Goal: Task Accomplishment & Management: Use online tool/utility

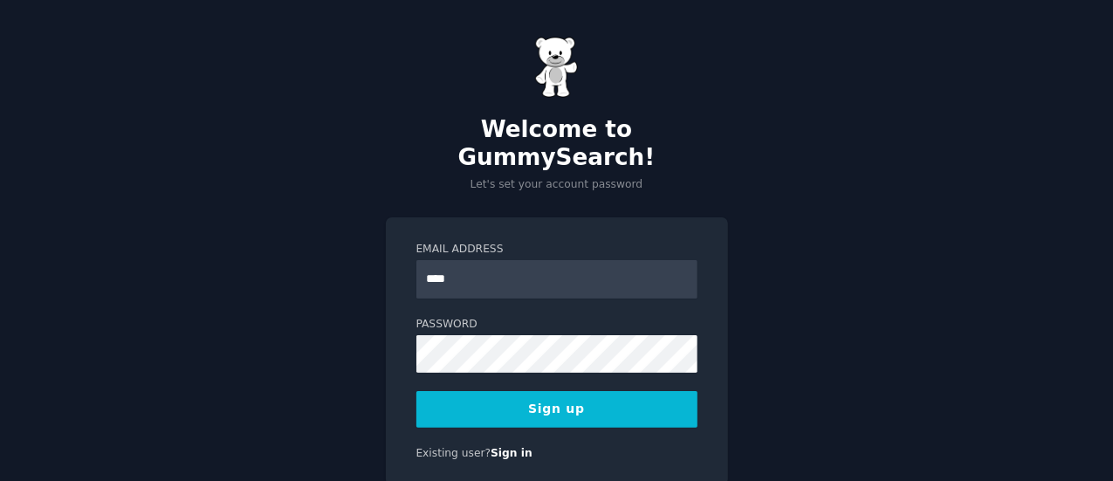
type input "**********"
click at [503, 391] on button "Sign up" at bounding box center [556, 409] width 281 height 37
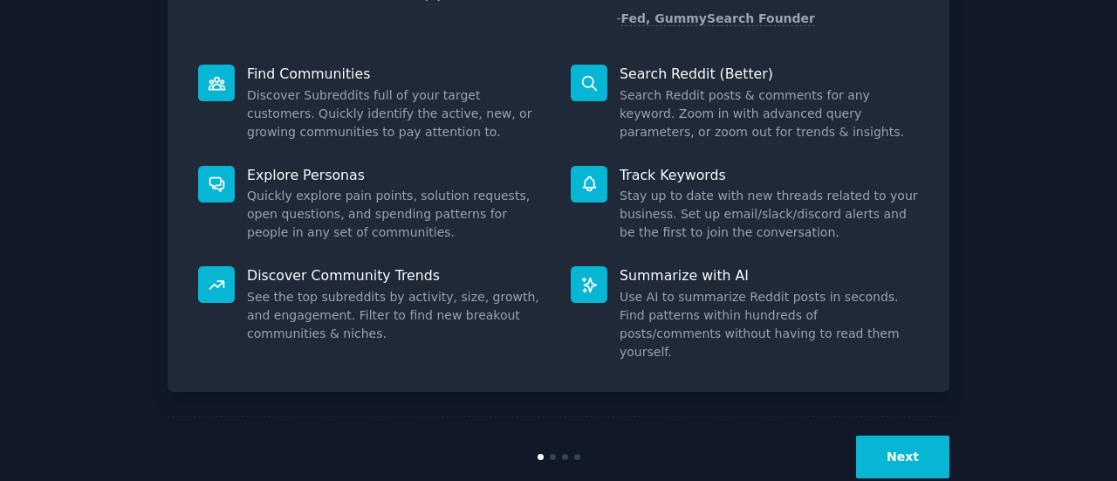
scroll to position [201, 0]
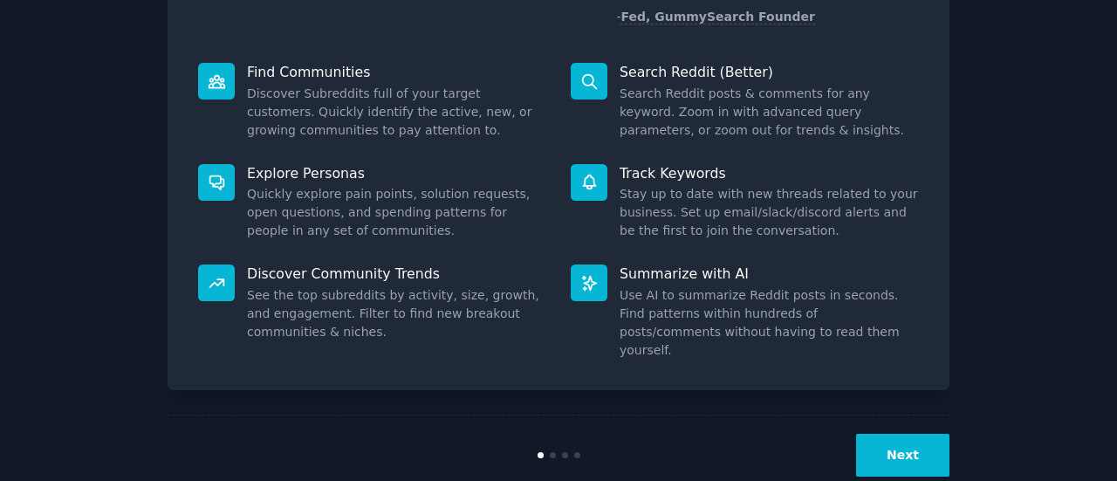
click at [913, 434] on button "Next" at bounding box center [902, 455] width 93 height 43
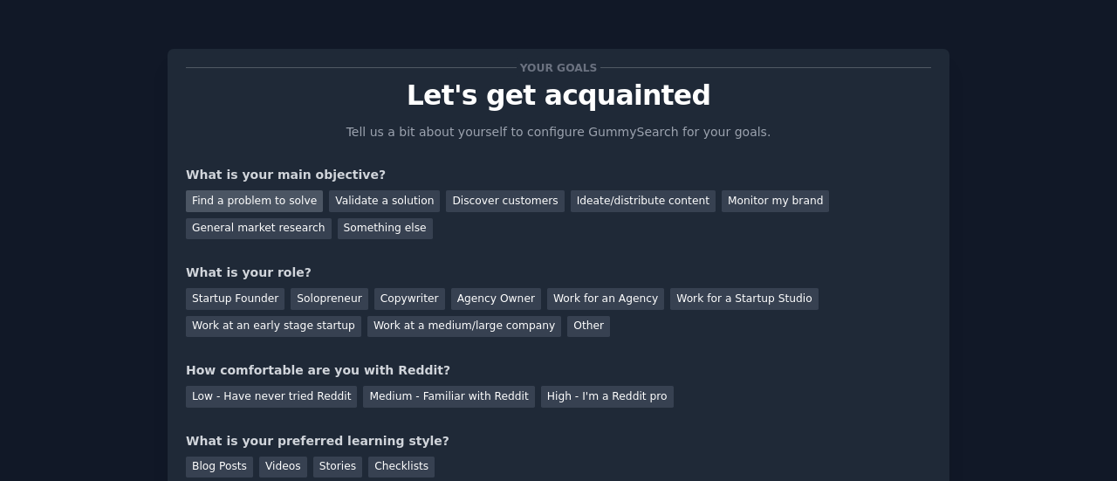
click at [257, 204] on div "Find a problem to solve" at bounding box center [254, 201] width 137 height 22
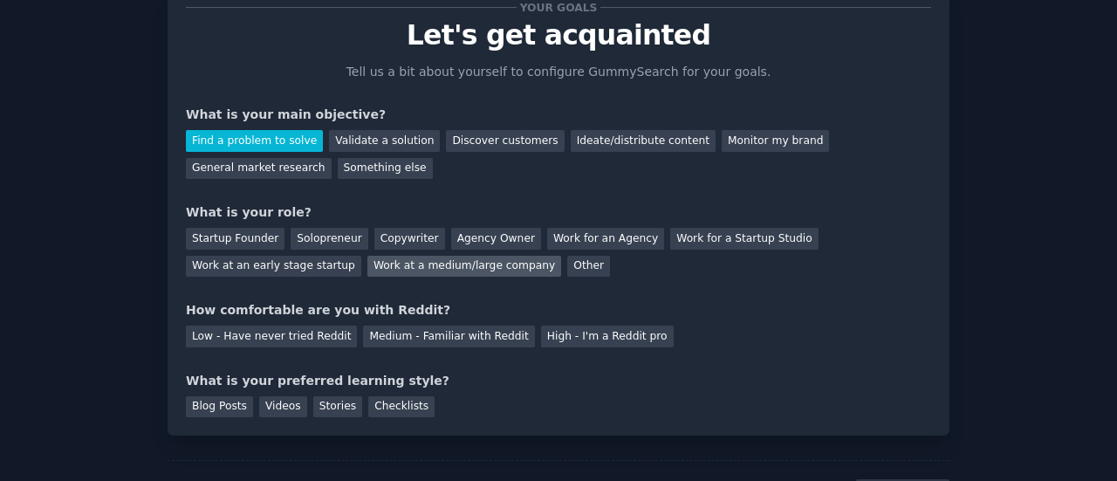
scroll to position [87, 0]
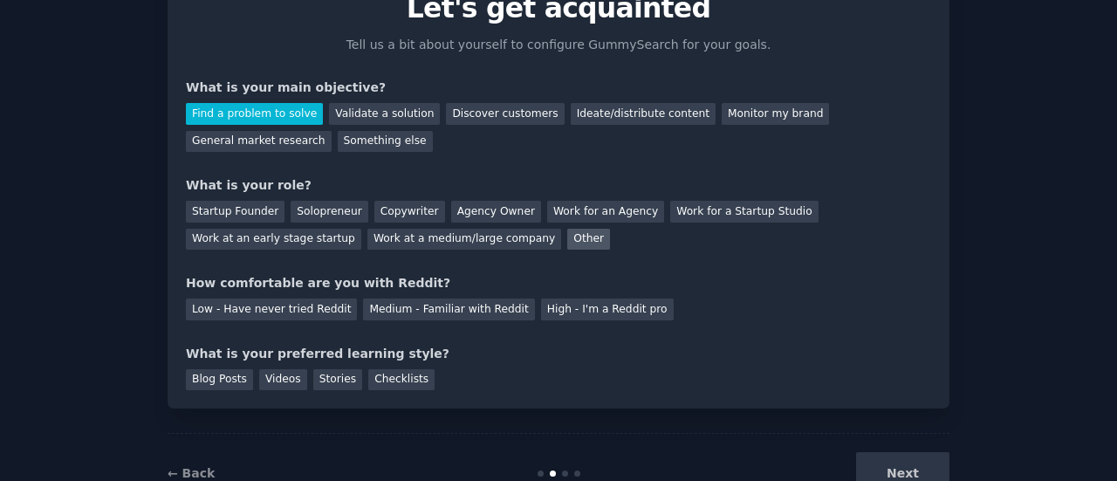
click at [567, 242] on div "Other" at bounding box center [588, 240] width 43 height 22
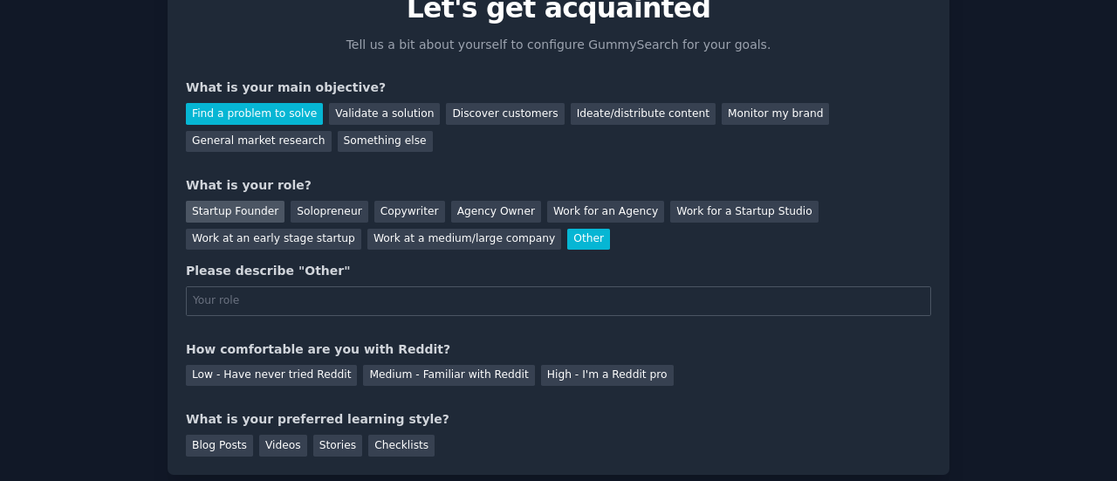
click at [250, 220] on div "Startup Founder" at bounding box center [235, 212] width 99 height 22
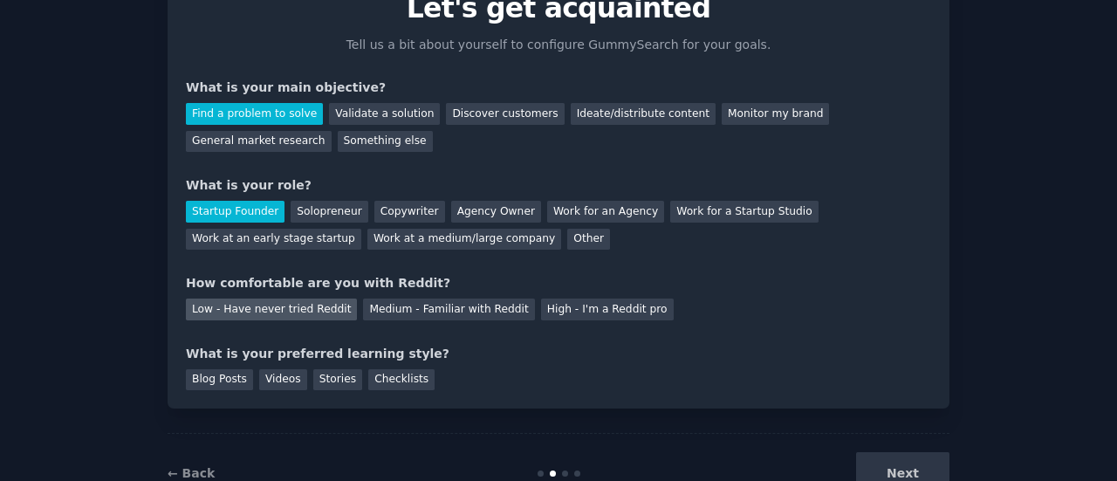
click at [299, 312] on div "Low - Have never tried Reddit" at bounding box center [271, 309] width 171 height 22
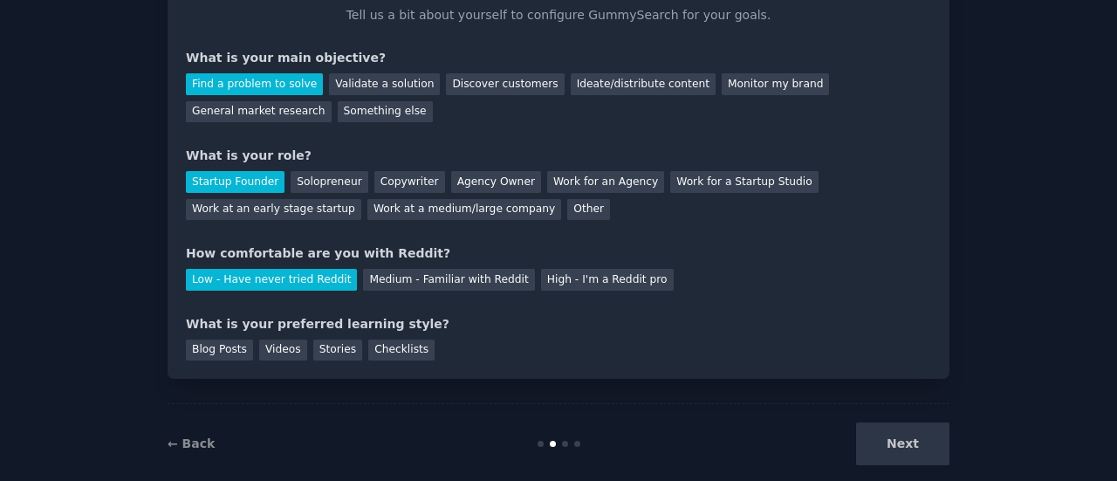
scroll to position [143, 0]
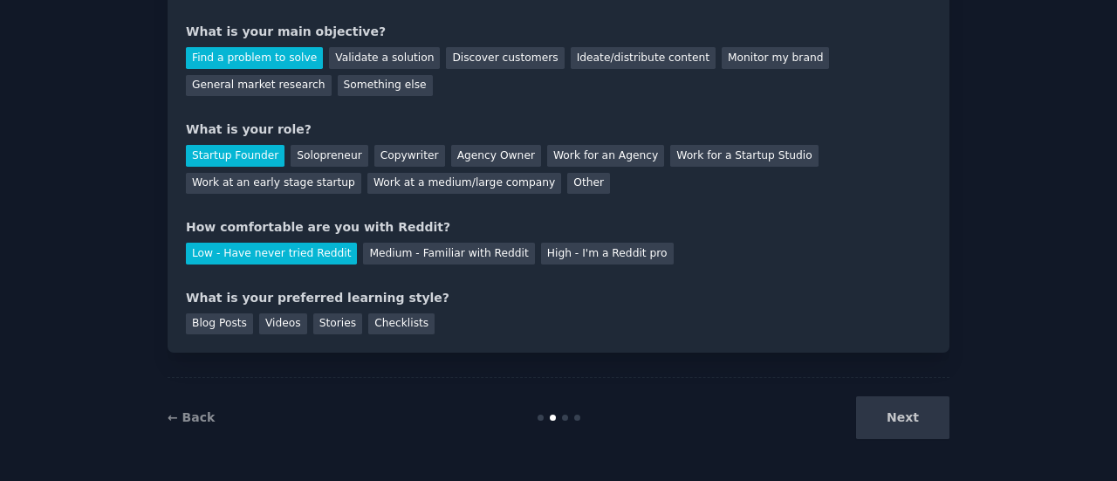
click at [909, 415] on div "Next" at bounding box center [819, 417] width 261 height 43
click at [284, 327] on div "Videos" at bounding box center [283, 324] width 48 height 22
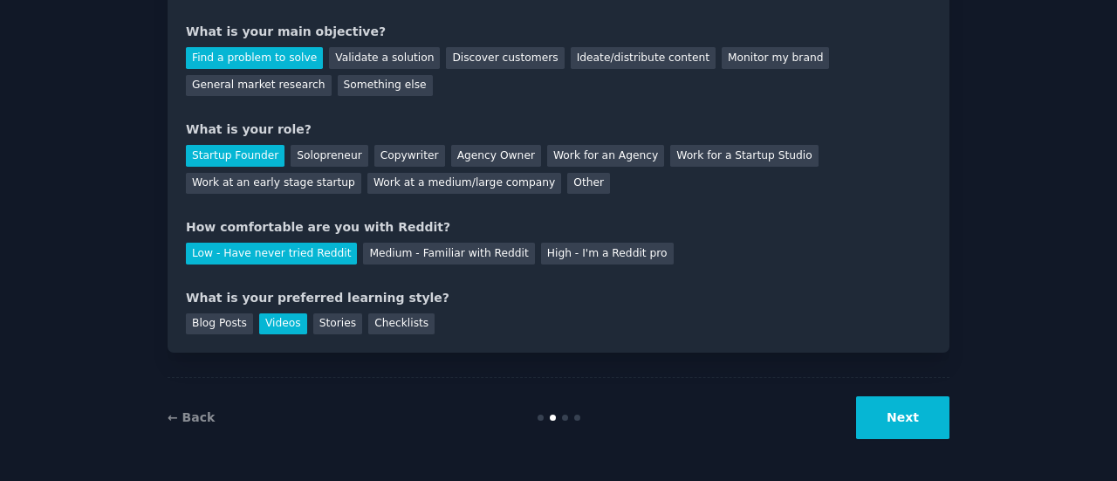
click at [925, 401] on button "Next" at bounding box center [902, 417] width 93 height 43
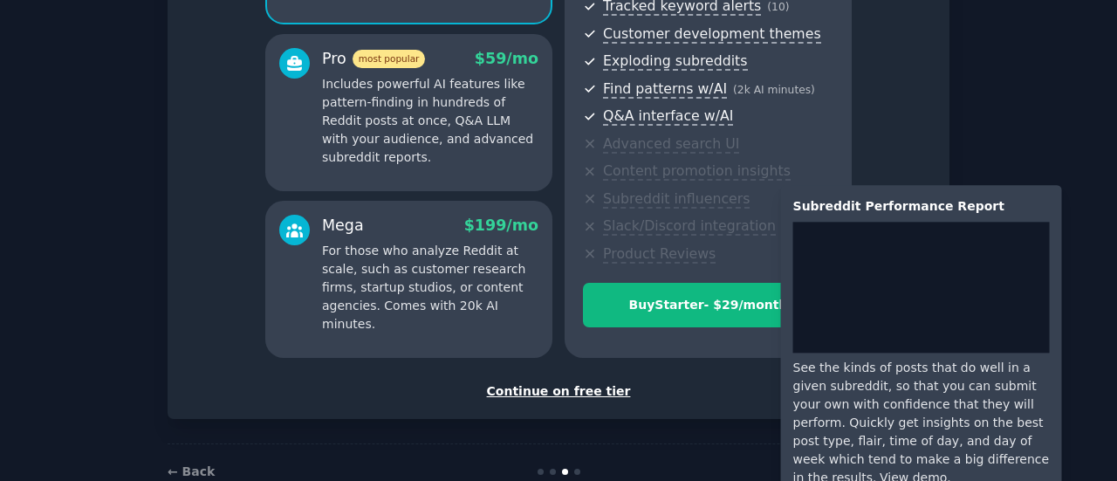
scroll to position [330, 0]
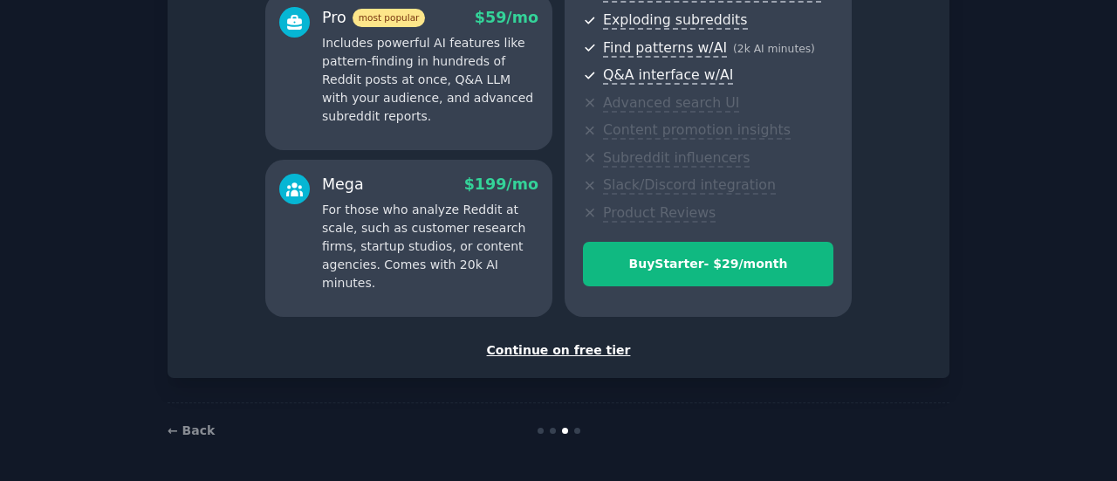
click at [602, 345] on div "Continue on free tier" at bounding box center [558, 350] width 745 height 18
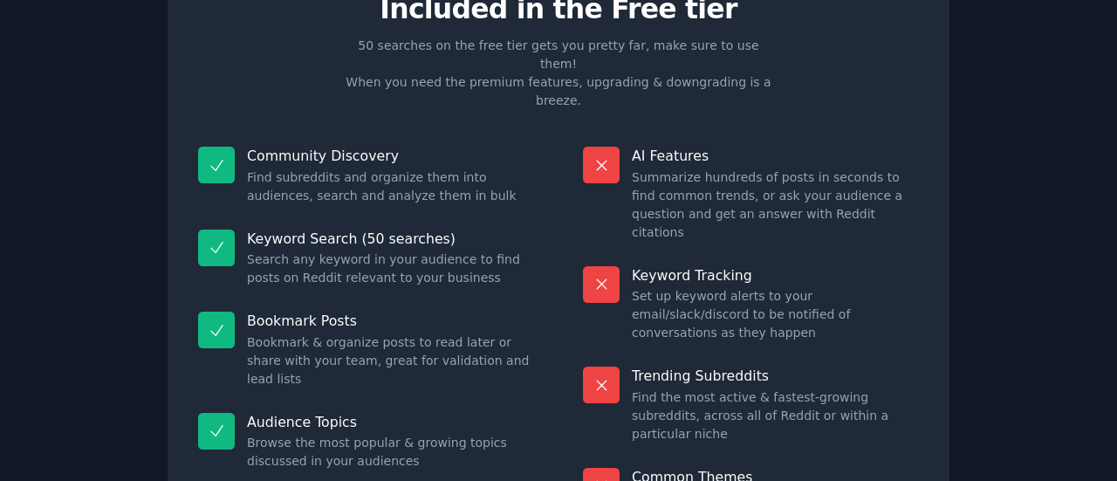
scroll to position [175, 0]
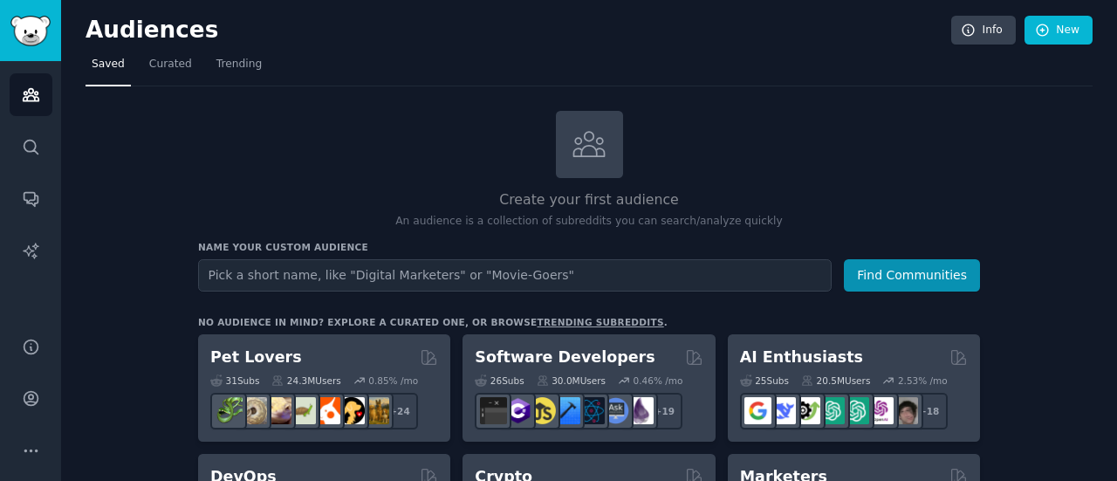
click at [501, 277] on input "text" at bounding box center [515, 275] width 634 height 32
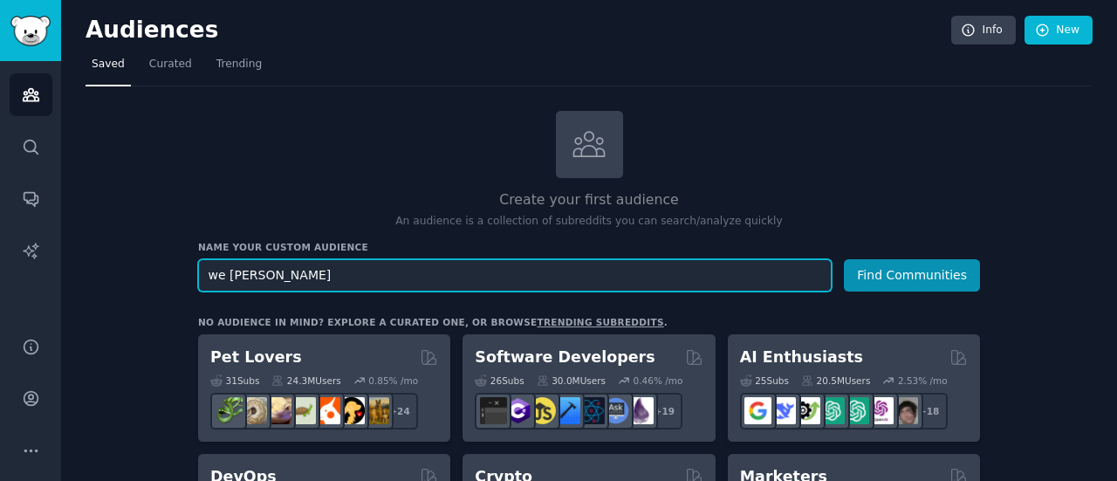
type input "we ward"
click at [844, 259] on button "Find Communities" at bounding box center [912, 275] width 136 height 32
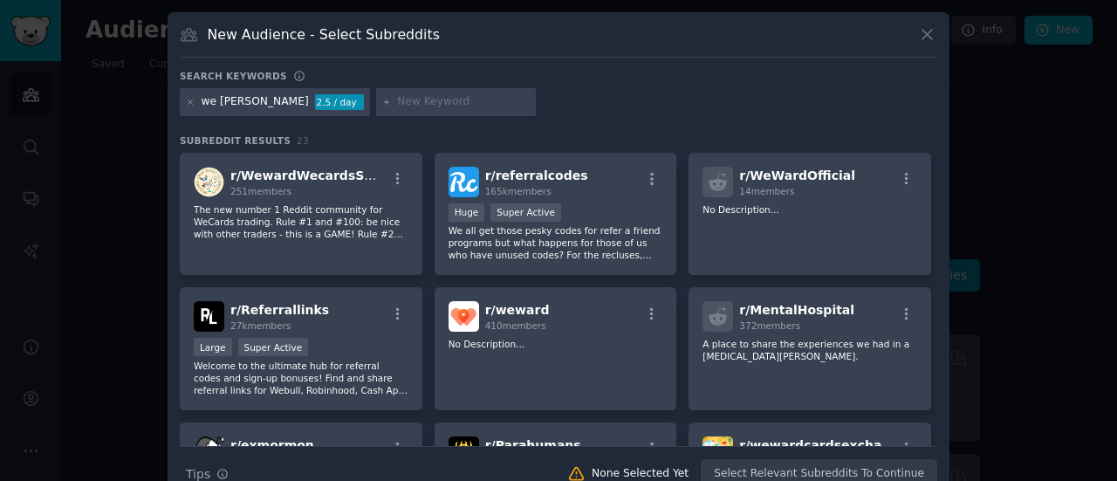
click at [923, 33] on icon at bounding box center [927, 34] width 18 height 18
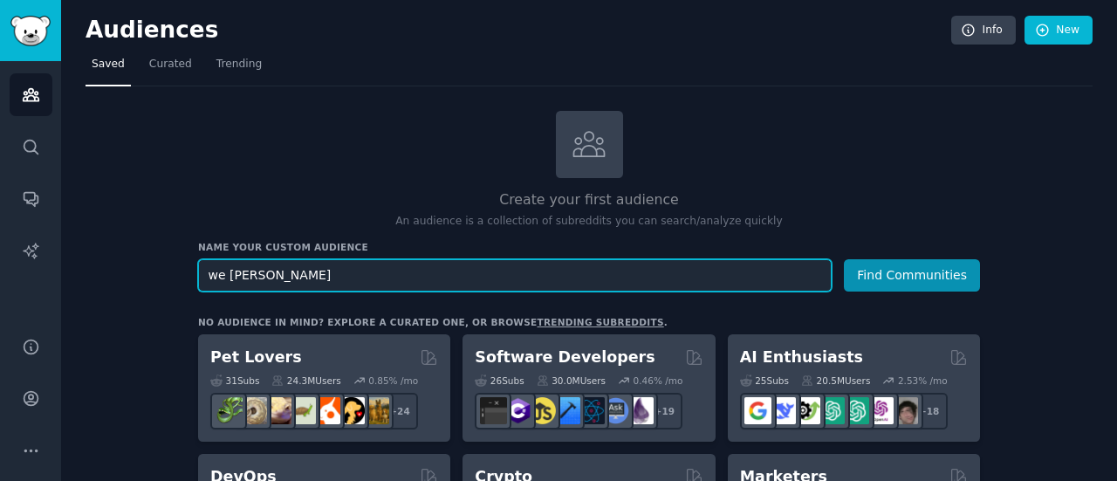
drag, startPoint x: 284, startPoint y: 271, endPoint x: 201, endPoint y: 278, distance: 83.1
click at [201, 278] on input "we ward" at bounding box center [515, 275] width 634 height 32
type input "health and fitness"
click at [844, 259] on button "Find Communities" at bounding box center [912, 275] width 136 height 32
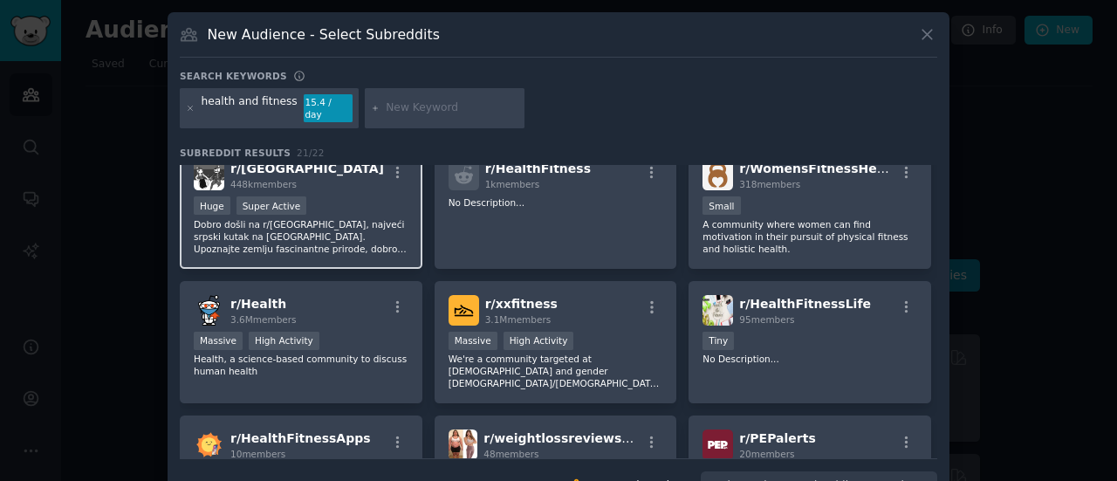
scroll to position [175, 0]
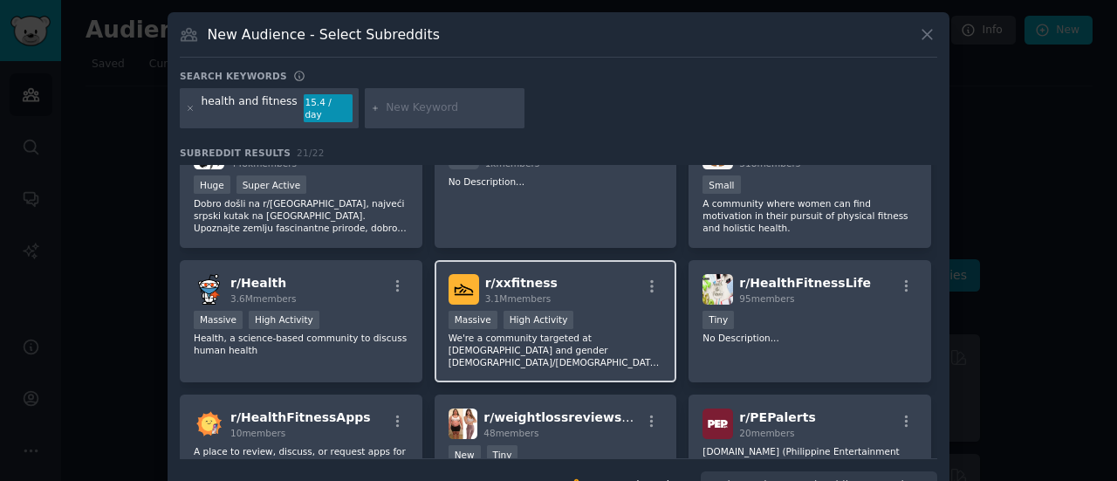
click at [585, 274] on div "r/ xxfitness 3.1M members" at bounding box center [556, 289] width 215 height 31
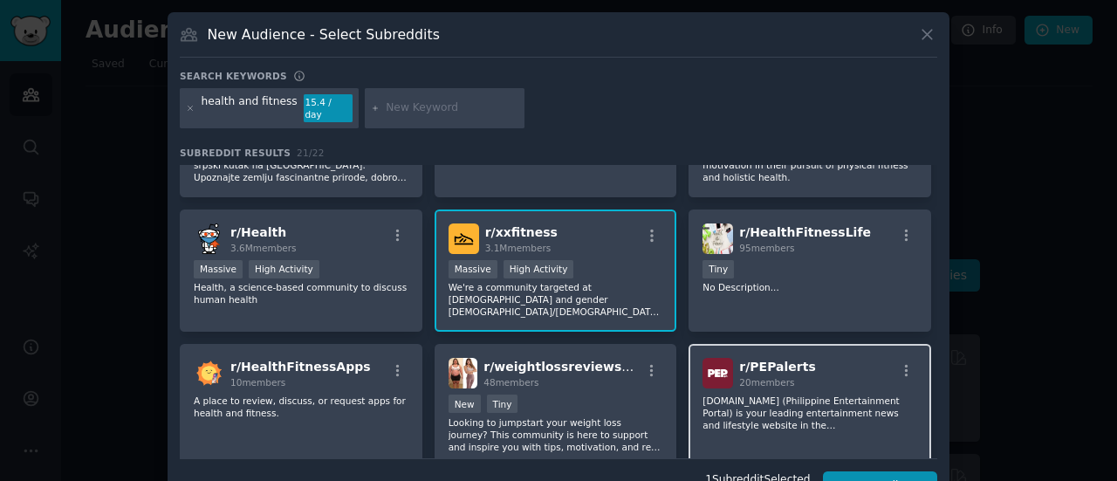
scroll to position [262, 0]
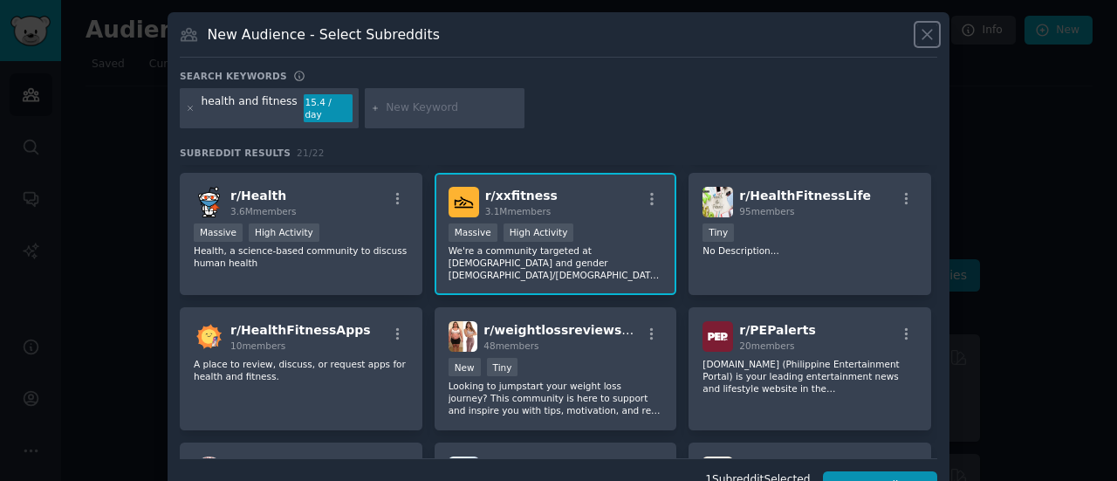
click at [931, 36] on icon at bounding box center [927, 34] width 18 height 18
